Goal: Task Accomplishment & Management: Complete application form

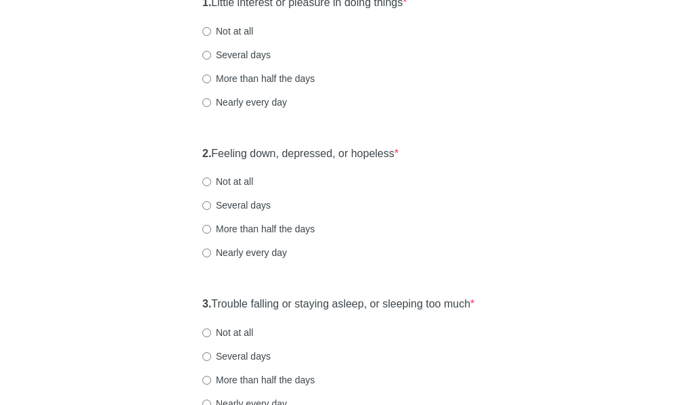
scroll to position [203, 0]
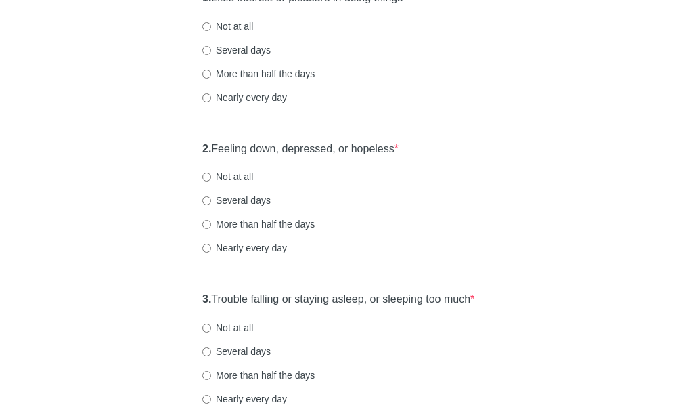
click at [231, 183] on label "Not at all" at bounding box center [227, 177] width 51 height 14
click at [211, 181] on input "Not at all" at bounding box center [206, 177] width 9 height 9
radio input "true"
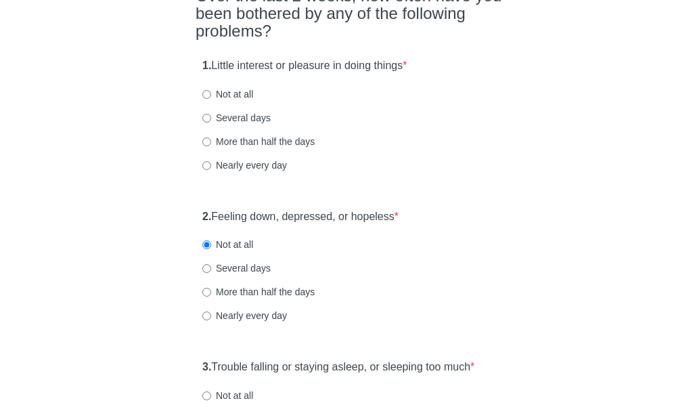
click at [229, 101] on label "Not at all" at bounding box center [227, 94] width 51 height 14
click at [211, 99] on input "Not at all" at bounding box center [206, 94] width 9 height 9
radio input "true"
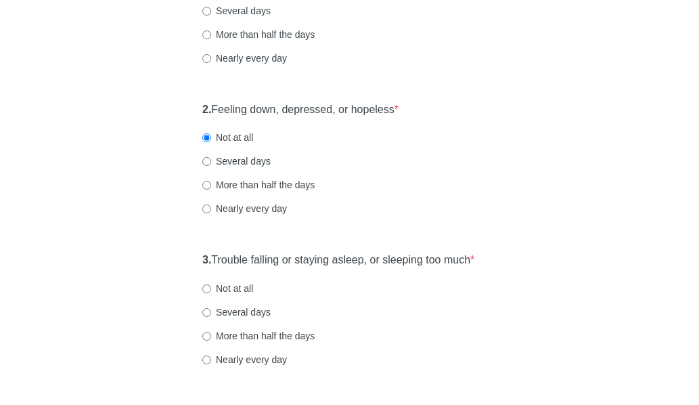
scroll to position [271, 0]
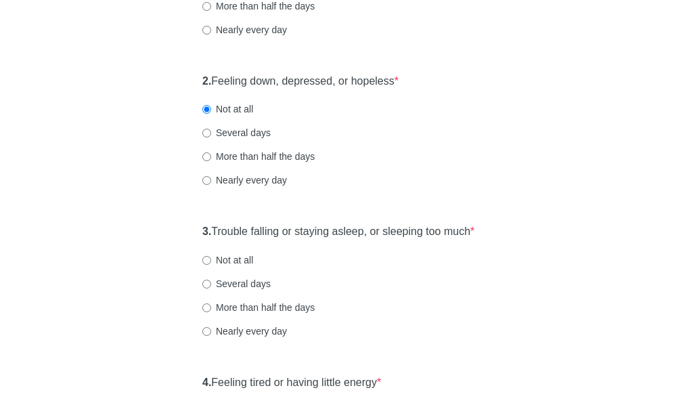
click at [248, 267] on label "Not at all" at bounding box center [227, 260] width 51 height 14
click at [211, 265] on input "Not at all" at bounding box center [206, 260] width 9 height 9
radio input "true"
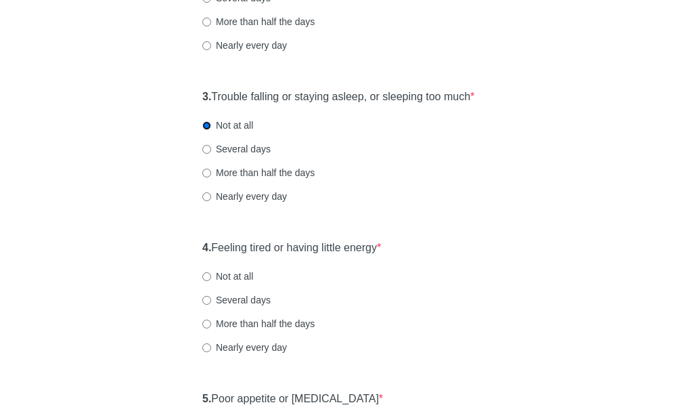
scroll to position [406, 0]
click at [214, 282] on label "Not at all" at bounding box center [227, 276] width 51 height 14
click at [211, 280] on input "Not at all" at bounding box center [206, 275] width 9 height 9
radio input "true"
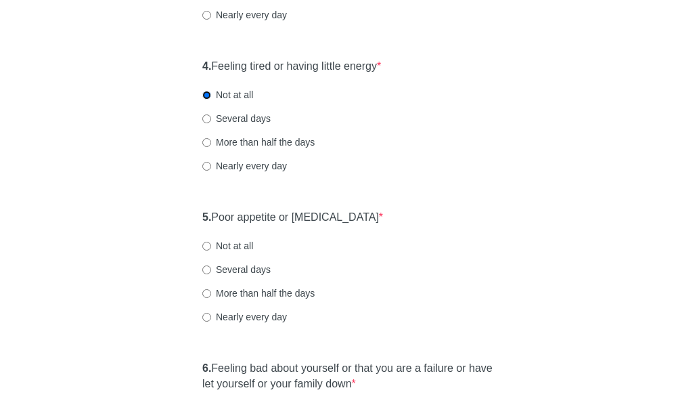
scroll to position [609, 0]
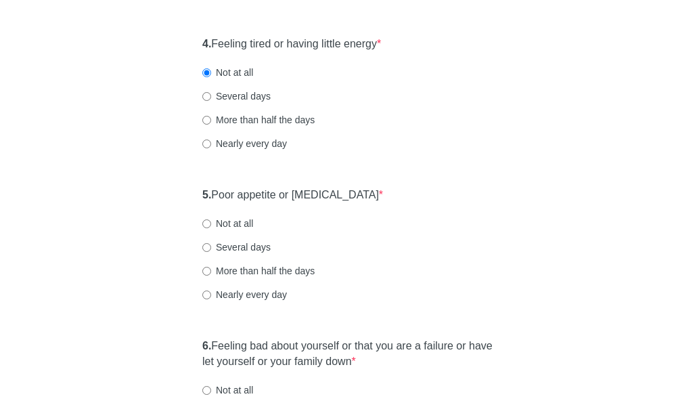
click at [226, 130] on div "4. Feeling tired or having little energy * Not at all Several days More than ha…" at bounding box center [350, 100] width 308 height 141
click at [238, 103] on label "Several days" at bounding box center [236, 96] width 68 height 14
click at [211, 101] on input "Several days" at bounding box center [206, 96] width 9 height 9
radio input "true"
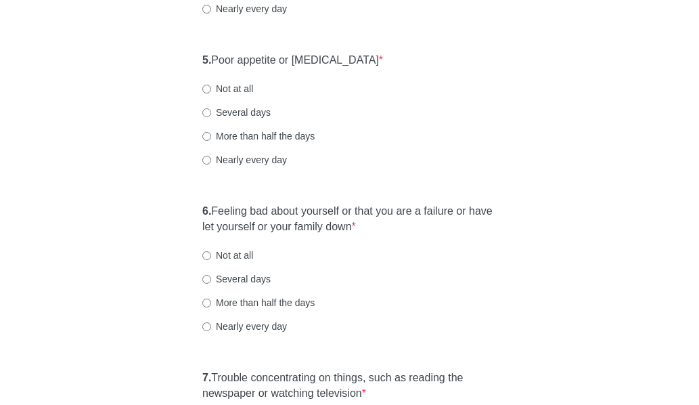
scroll to position [744, 0]
click at [244, 95] on label "Not at all" at bounding box center [227, 88] width 51 height 14
click at [211, 93] on input "Not at all" at bounding box center [206, 88] width 9 height 9
radio input "true"
click at [238, 118] on label "Several days" at bounding box center [236, 112] width 68 height 14
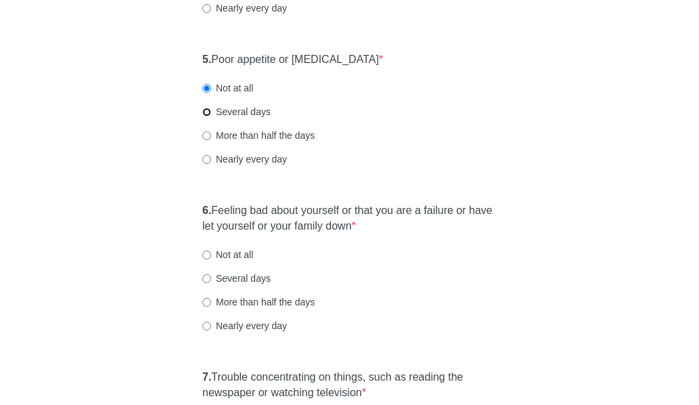
click at [211, 116] on input "Several days" at bounding box center [206, 112] width 9 height 9
radio input "true"
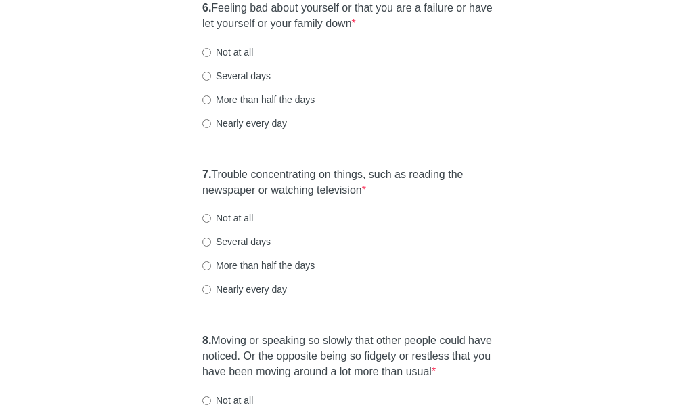
scroll to position [948, 0]
click at [218, 58] on label "Not at all" at bounding box center [227, 52] width 51 height 14
click at [211, 56] on input "Not at all" at bounding box center [206, 51] width 9 height 9
radio input "true"
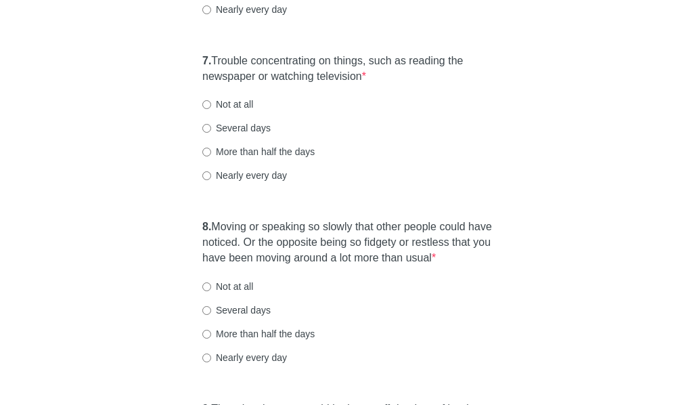
scroll to position [1083, 0]
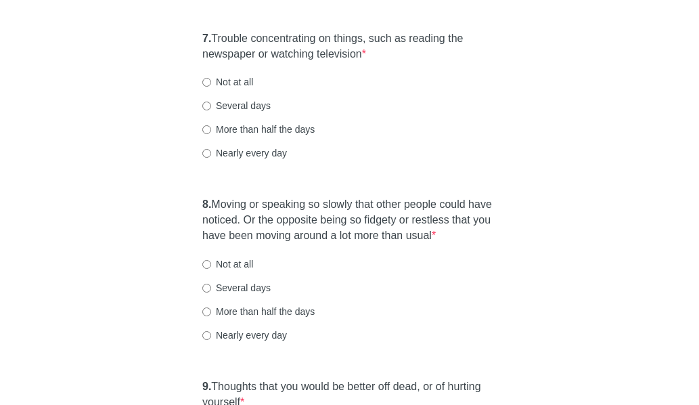
click at [221, 89] on label "Not at all" at bounding box center [227, 82] width 51 height 14
click at [211, 87] on input "Not at all" at bounding box center [206, 82] width 9 height 9
radio input "true"
click at [234, 112] on label "Several days" at bounding box center [236, 106] width 68 height 14
click at [211, 110] on input "Several days" at bounding box center [206, 106] width 9 height 9
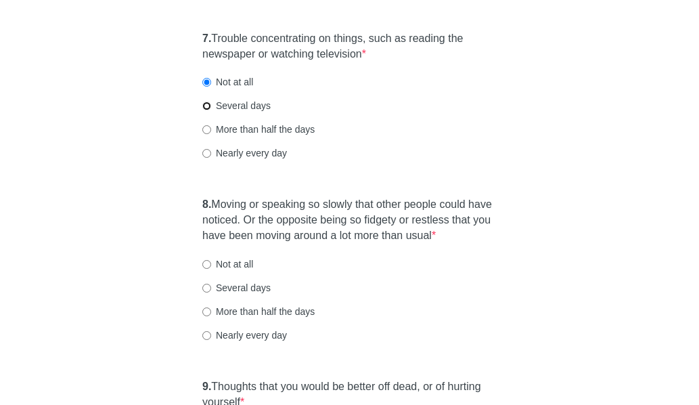
radio input "true"
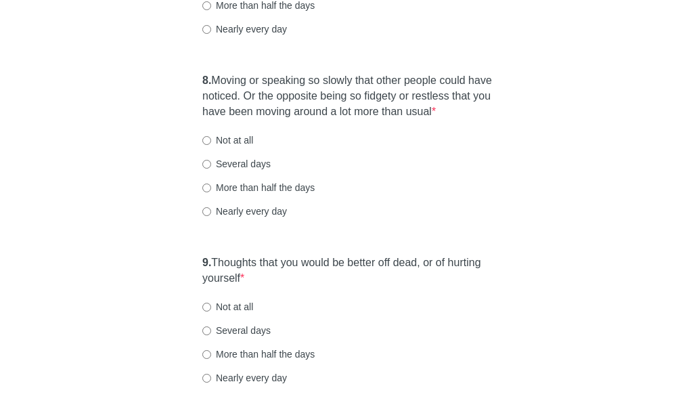
scroll to position [1218, 0]
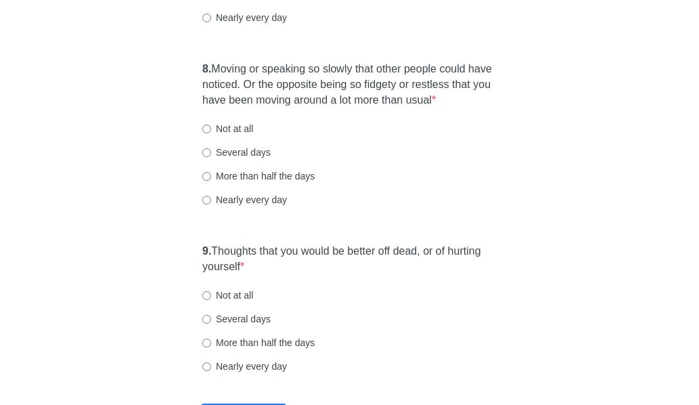
click at [233, 135] on label "Not at all" at bounding box center [227, 129] width 51 height 14
click at [211, 133] on input "Not at all" at bounding box center [206, 129] width 9 height 9
radio input "true"
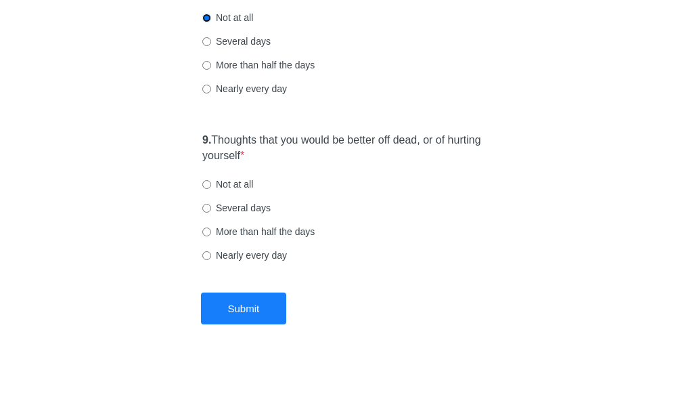
scroll to position [1354, 0]
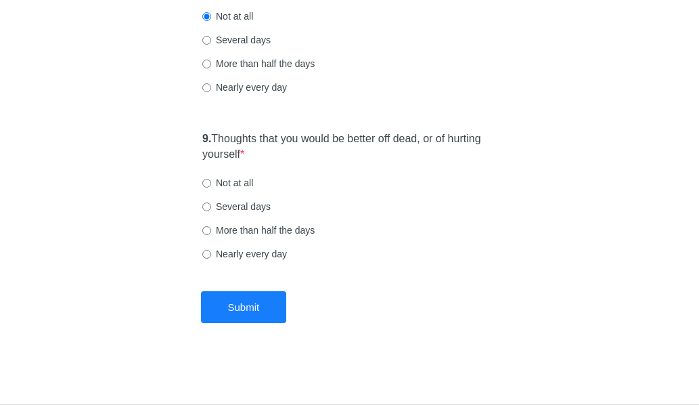
click at [233, 185] on label "Not at all" at bounding box center [227, 183] width 51 height 14
click at [211, 185] on input "Not at all" at bounding box center [206, 183] width 9 height 9
radio input "true"
click at [248, 317] on button "Submit" at bounding box center [244, 307] width 86 height 32
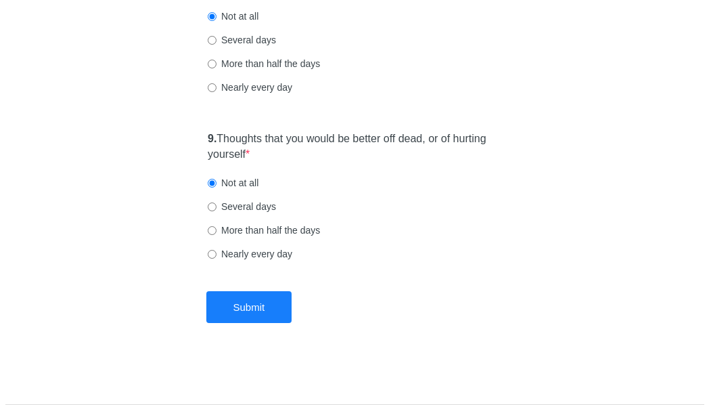
scroll to position [0, 0]
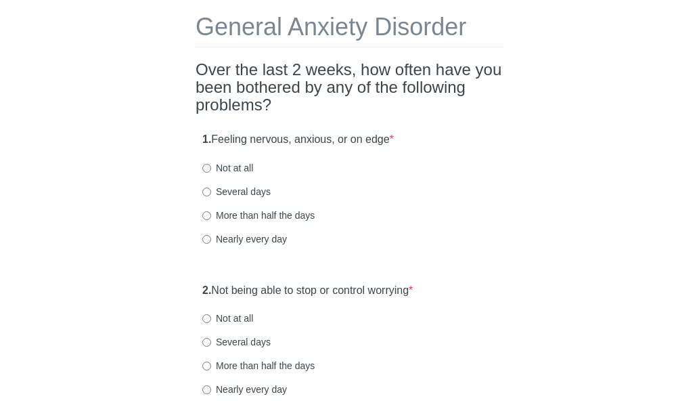
scroll to position [68, 0]
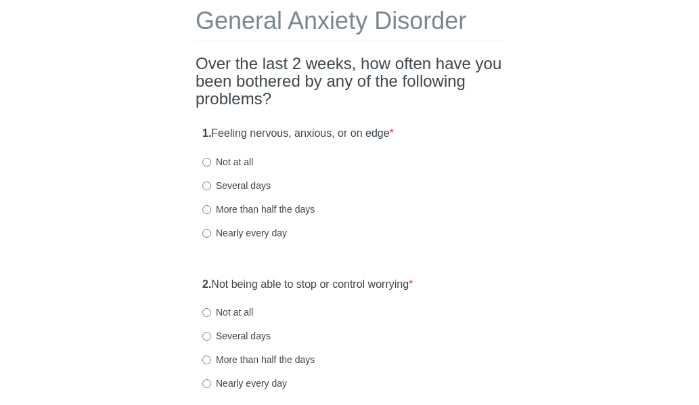
click at [232, 165] on label "Not at all" at bounding box center [227, 162] width 51 height 14
click at [211, 165] on input "Not at all" at bounding box center [206, 162] width 9 height 9
radio input "true"
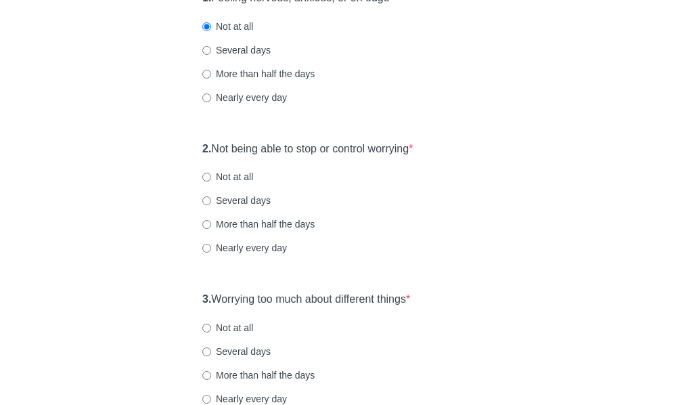
click at [229, 180] on label "Not at all" at bounding box center [227, 177] width 51 height 14
click at [211, 180] on input "Not at all" at bounding box center [206, 177] width 9 height 9
radio input "true"
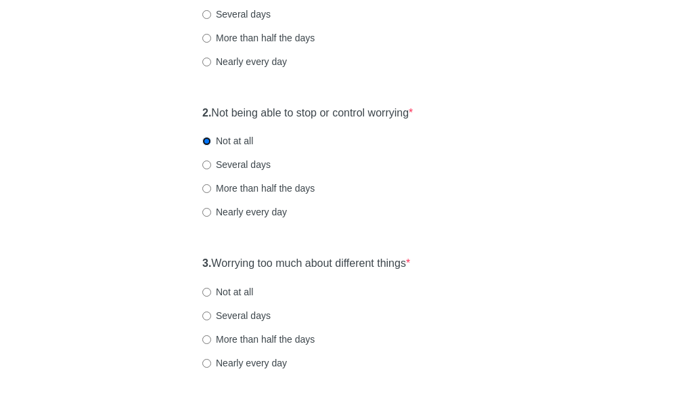
scroll to position [271, 0]
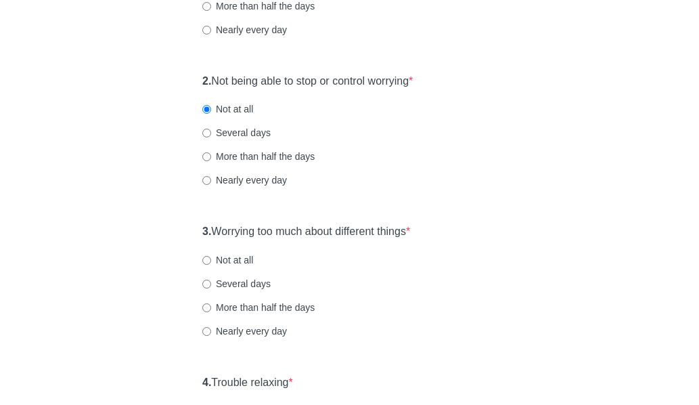
click at [242, 259] on label "Not at all" at bounding box center [227, 260] width 51 height 14
click at [211, 259] on input "Not at all" at bounding box center [206, 260] width 9 height 9
radio input "true"
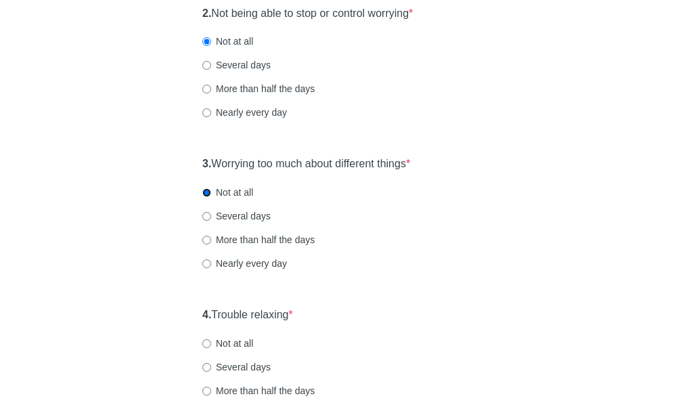
scroll to position [406, 0]
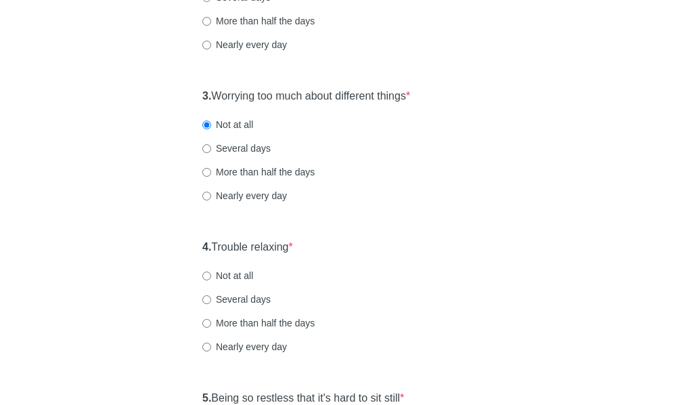
click at [242, 278] on label "Not at all" at bounding box center [227, 276] width 51 height 14
click at [211, 278] on input "Not at all" at bounding box center [206, 275] width 9 height 9
radio input "true"
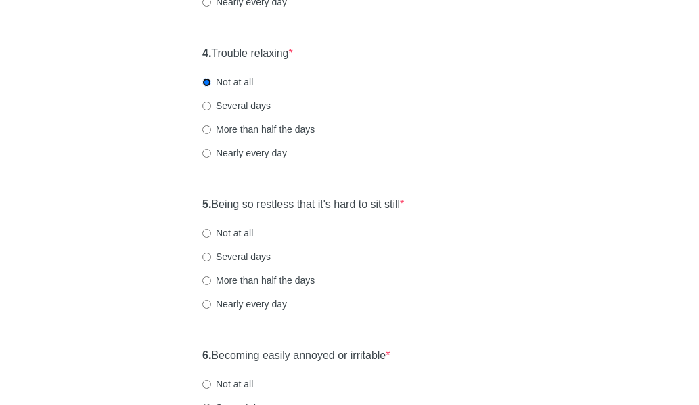
scroll to position [609, 0]
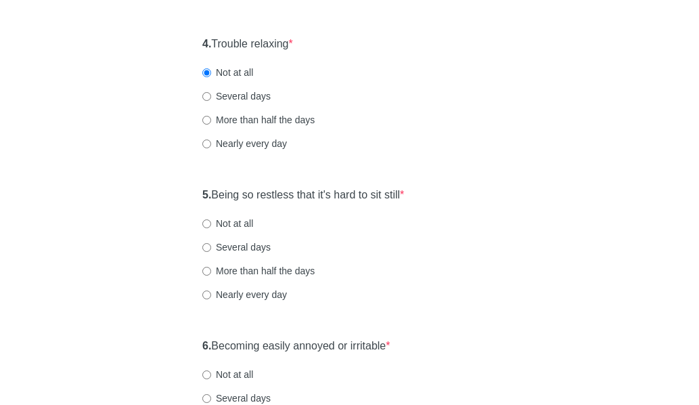
click at [235, 227] on label "Not at all" at bounding box center [227, 224] width 51 height 14
click at [211, 227] on input "Not at all" at bounding box center [206, 223] width 9 height 9
radio input "true"
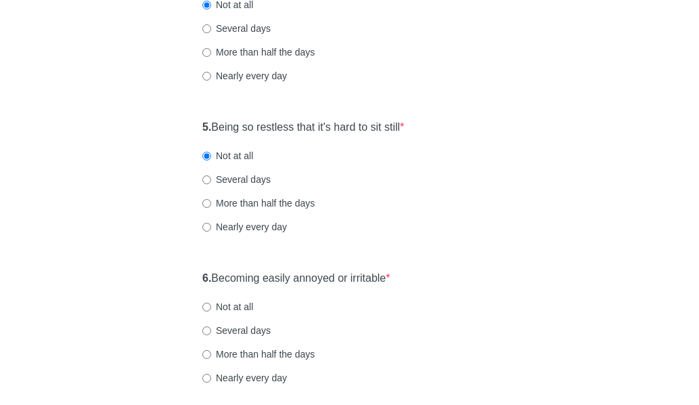
click at [223, 32] on label "Several days" at bounding box center [236, 29] width 68 height 14
click at [211, 32] on input "Several days" at bounding box center [206, 28] width 9 height 9
radio input "true"
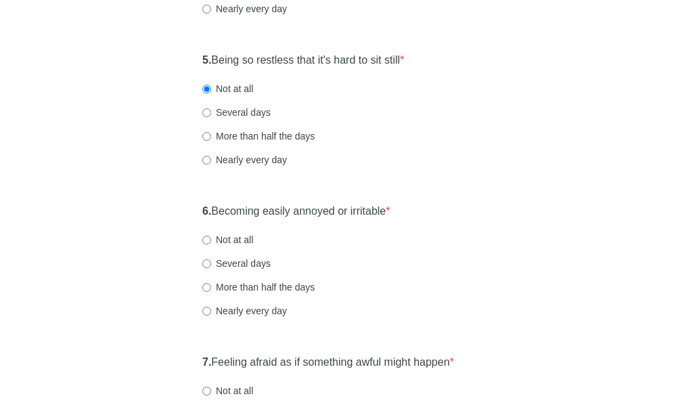
scroll to position [744, 0]
click at [229, 238] on label "Not at all" at bounding box center [227, 239] width 51 height 14
click at [211, 238] on input "Not at all" at bounding box center [206, 239] width 9 height 9
radio input "true"
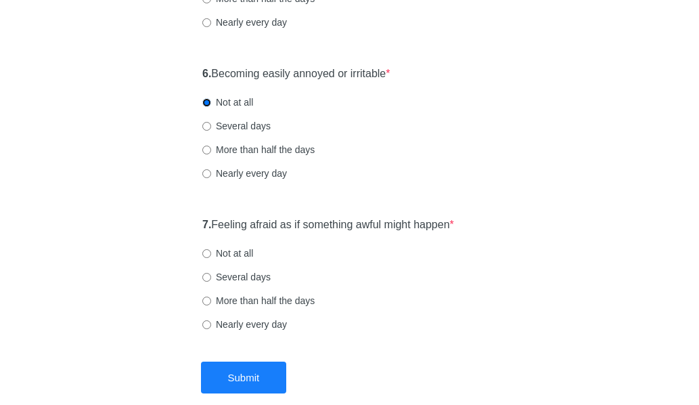
scroll to position [948, 0]
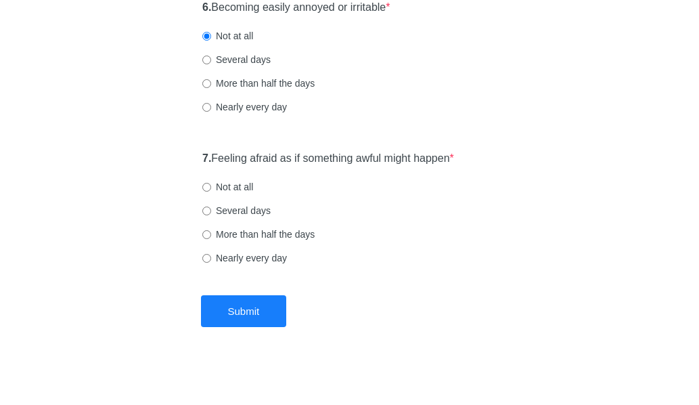
click at [240, 191] on label "Not at all" at bounding box center [227, 187] width 51 height 14
click at [211, 191] on input "Not at all" at bounding box center [206, 187] width 9 height 9
radio input "true"
click at [223, 66] on div "6. Becoming easily annoyed or irritable * Not at all Several days More than hal…" at bounding box center [350, 63] width 308 height 141
click at [229, 58] on label "Several days" at bounding box center [236, 60] width 68 height 14
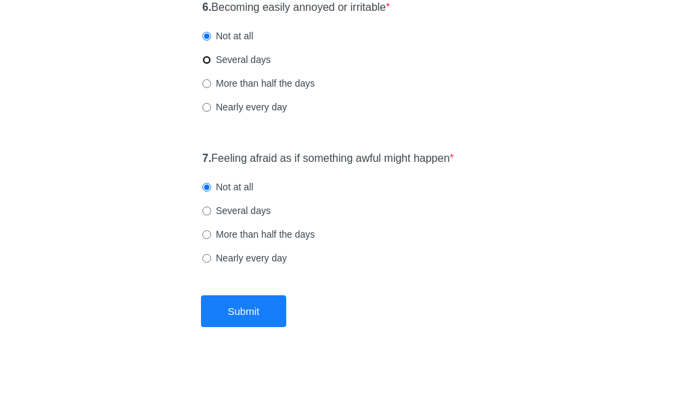
click at [211, 58] on input "Several days" at bounding box center [206, 59] width 9 height 9
radio input "true"
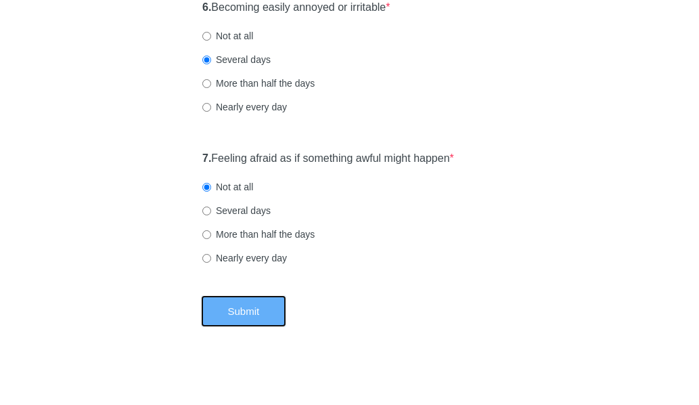
click at [250, 310] on button "Submit" at bounding box center [244, 311] width 86 height 32
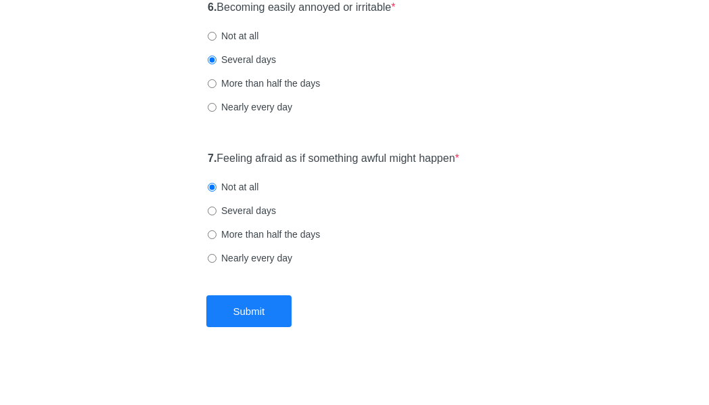
scroll to position [0, 0]
